Goal: Task Accomplishment & Management: Complete application form

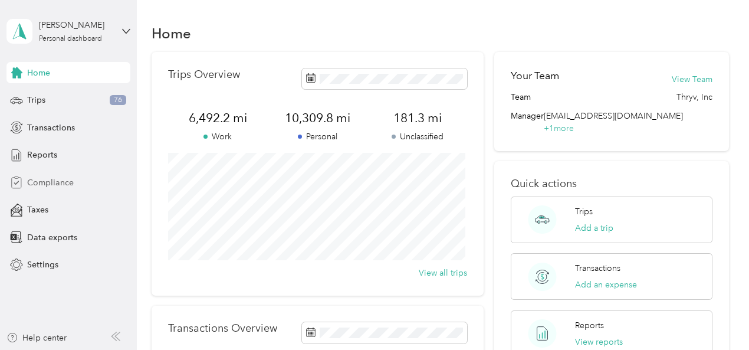
click at [45, 181] on span "Compliance" at bounding box center [50, 182] width 47 height 12
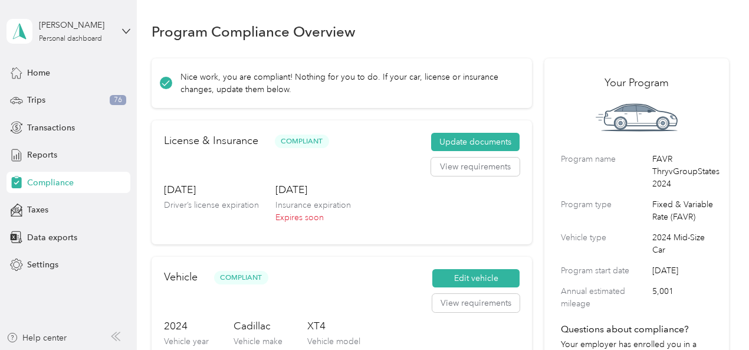
scroll to position [1, 0]
click at [472, 139] on button "Update documents" at bounding box center [475, 142] width 88 height 19
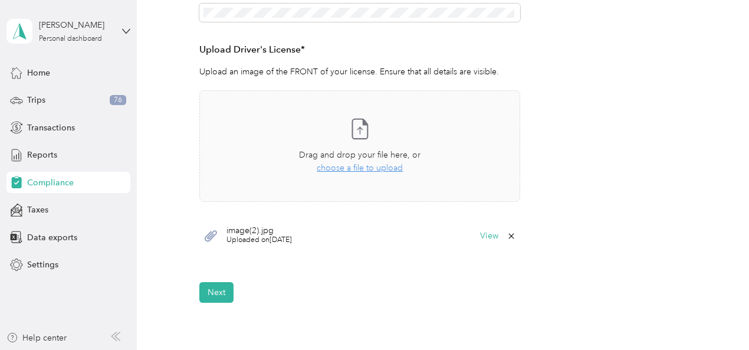
scroll to position [304, 0]
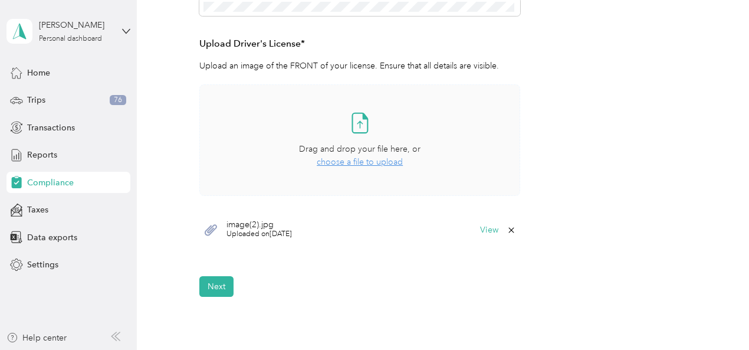
click at [342, 161] on span "choose a file to upload" at bounding box center [360, 162] width 86 height 10
drag, startPoint x: 342, startPoint y: 161, endPoint x: 262, endPoint y: 122, distance: 89.4
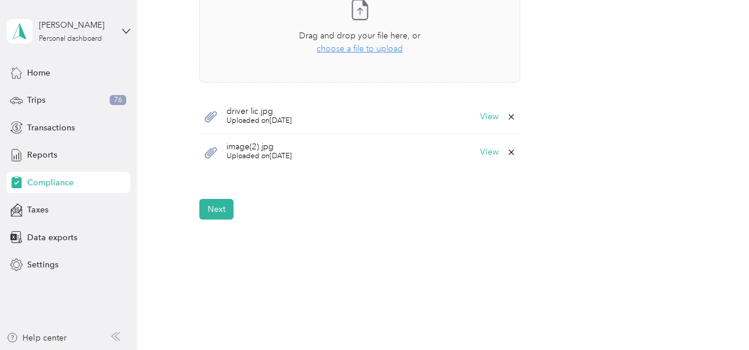
scroll to position [422, 0]
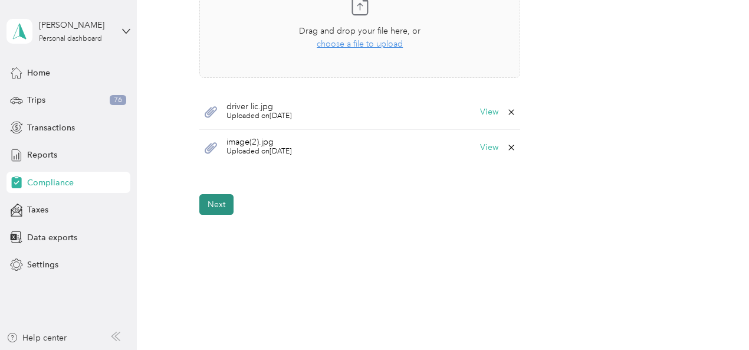
click at [217, 198] on button "Next" at bounding box center [216, 204] width 34 height 21
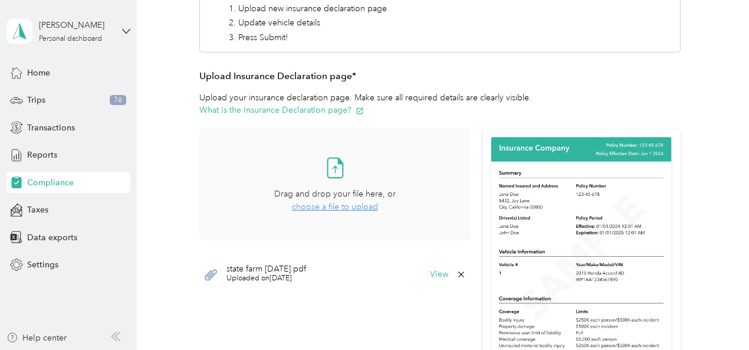
scroll to position [250, 0]
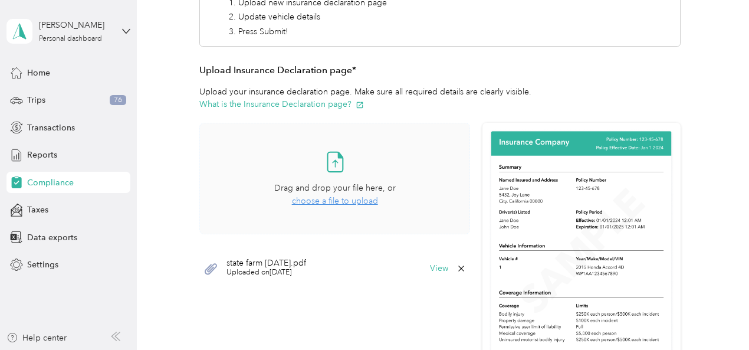
click at [324, 198] on span "choose a file to upload" at bounding box center [335, 201] width 86 height 10
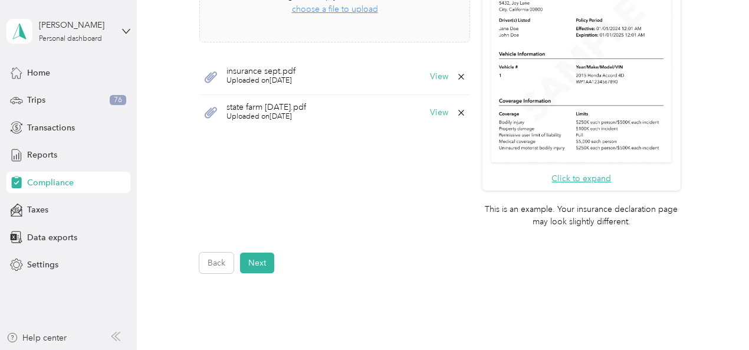
scroll to position [381, 0]
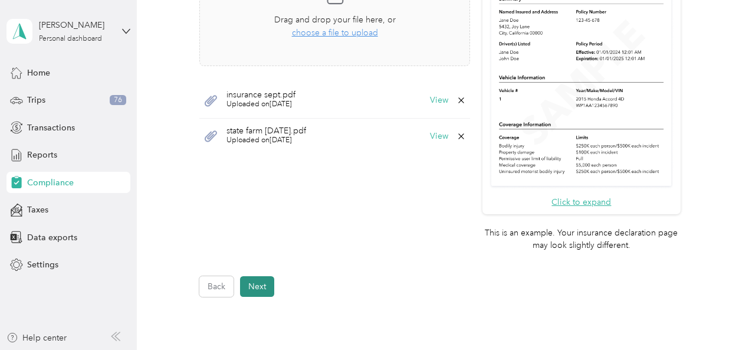
click at [257, 286] on button "Next" at bounding box center [257, 286] width 34 height 21
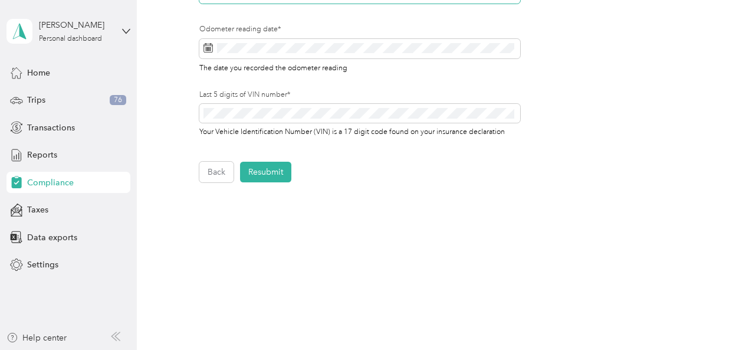
scroll to position [427, 0]
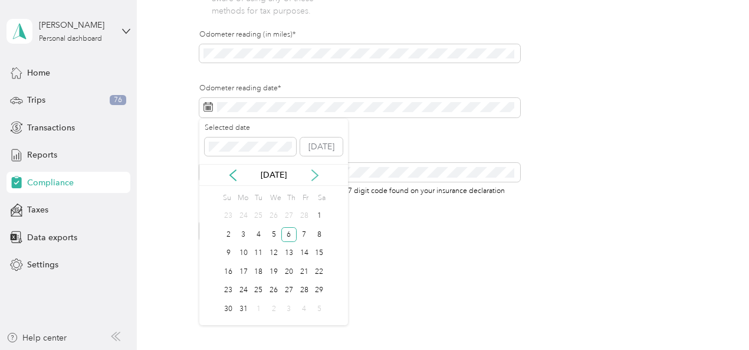
click at [314, 171] on icon at bounding box center [315, 175] width 6 height 11
click at [314, 172] on icon at bounding box center [315, 175] width 6 height 11
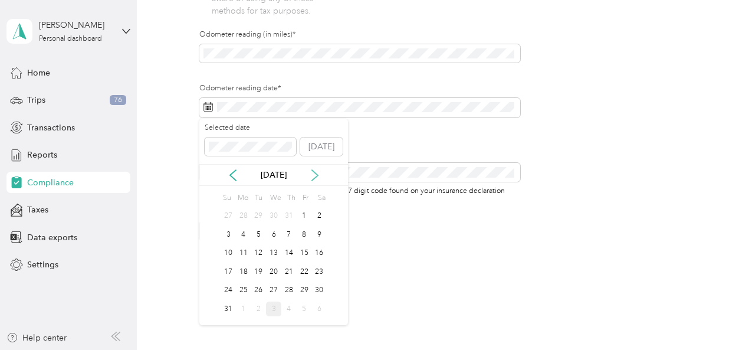
click at [315, 177] on icon at bounding box center [315, 175] width 6 height 11
click at [274, 212] on div "3" at bounding box center [273, 216] width 15 height 15
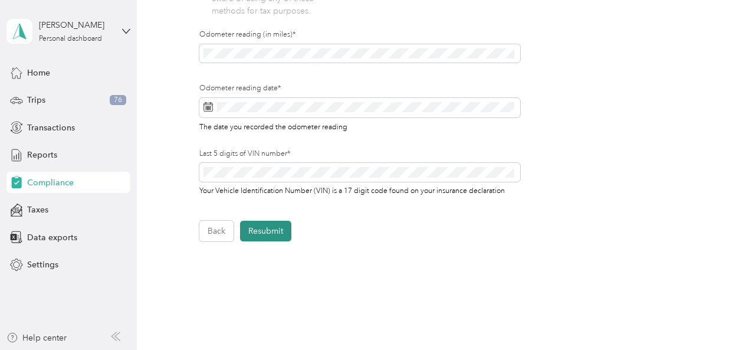
click at [267, 229] on button "Resubmit" at bounding box center [265, 231] width 51 height 21
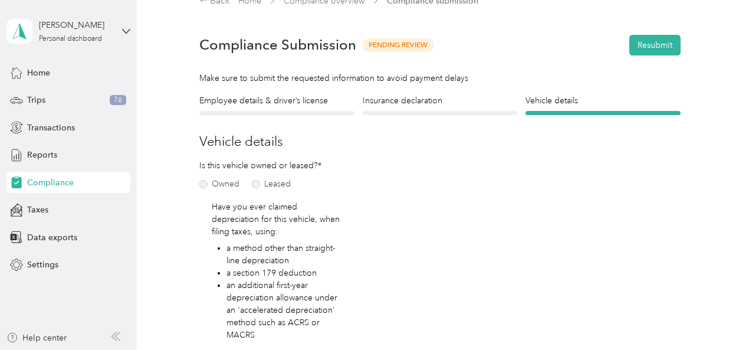
scroll to position [14, 0]
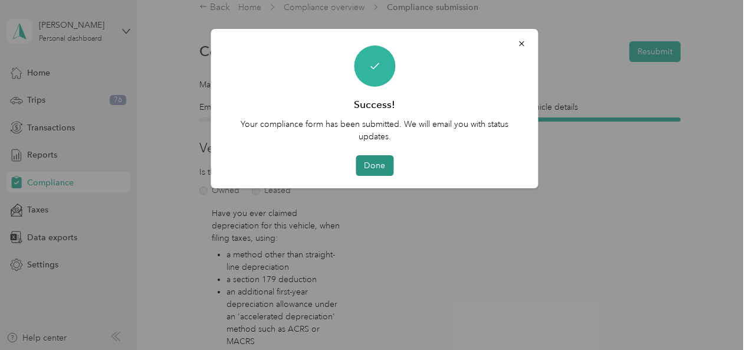
click at [374, 163] on button "Done" at bounding box center [375, 165] width 38 height 21
